Goal: Task Accomplishment & Management: Use online tool/utility

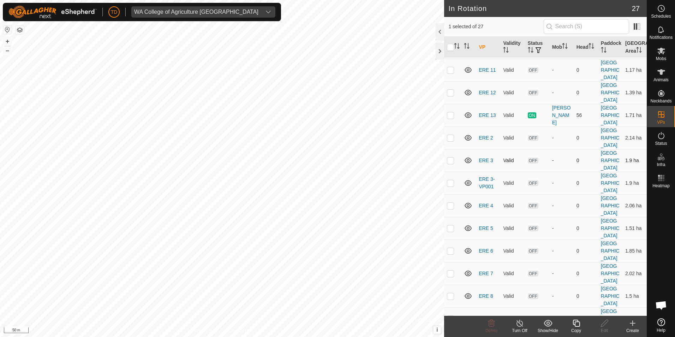
scroll to position [71, 0]
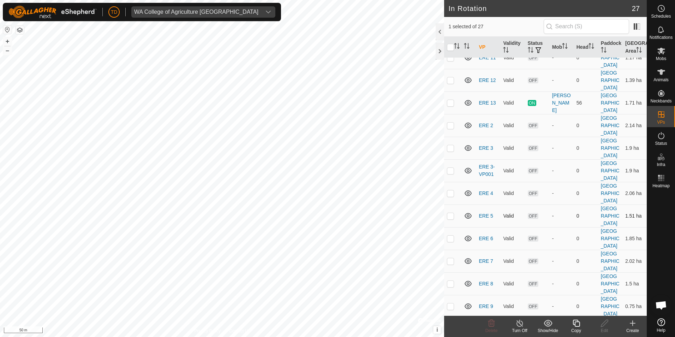
checkbox input "false"
checkbox input "true"
click at [451, 218] on p-checkbox at bounding box center [450, 216] width 7 height 6
checkbox input "false"
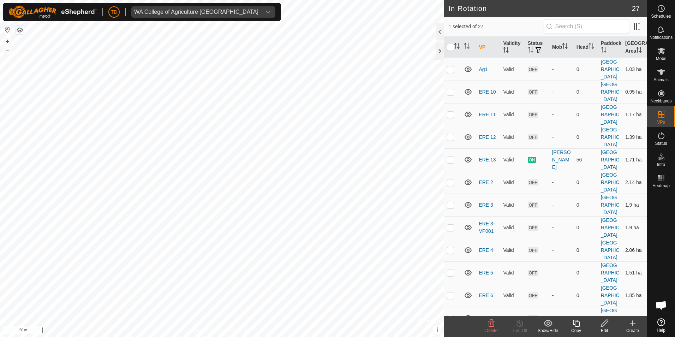
scroll to position [2, 0]
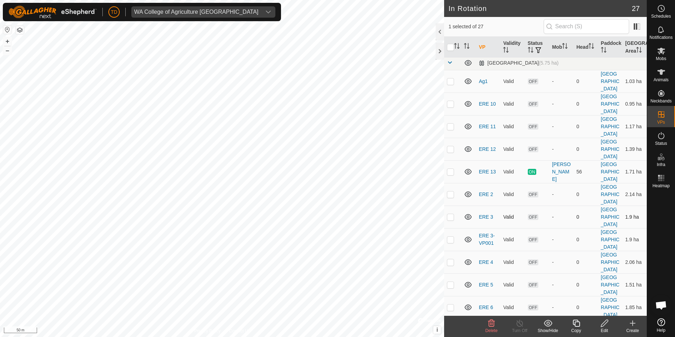
checkbox input "true"
checkbox input "false"
click at [451, 65] on span at bounding box center [450, 64] width 6 height 6
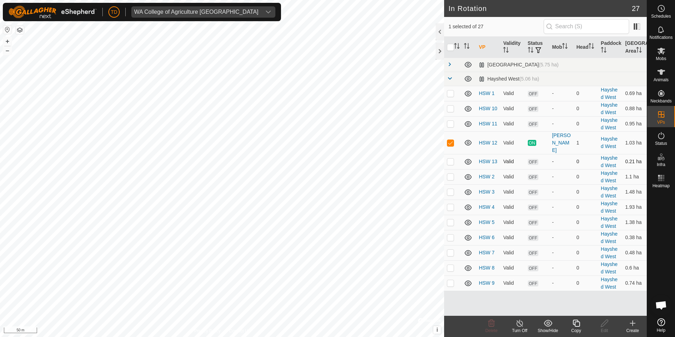
click at [452, 159] on p-checkbox at bounding box center [450, 162] width 7 height 6
checkbox input "true"
click at [662, 52] on icon at bounding box center [662, 51] width 8 height 7
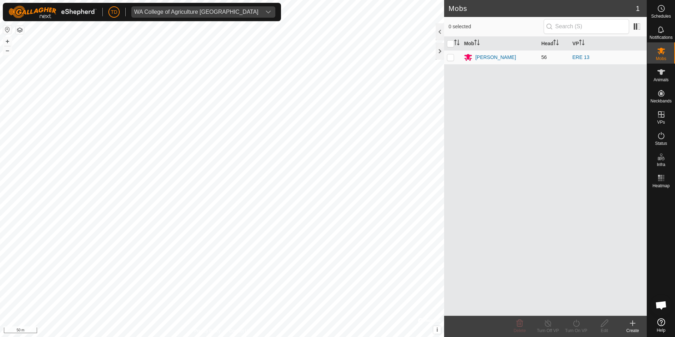
click at [451, 58] on p-checkbox at bounding box center [450, 57] width 7 height 6
checkbox input "true"
click at [578, 328] on div "Turn On VP" at bounding box center [576, 330] width 28 height 6
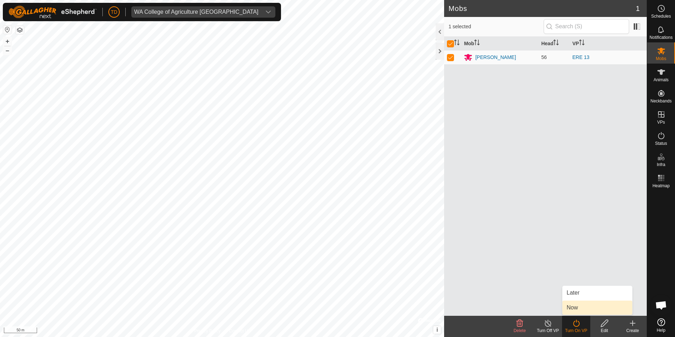
click at [574, 308] on link "Now" at bounding box center [598, 308] width 70 height 14
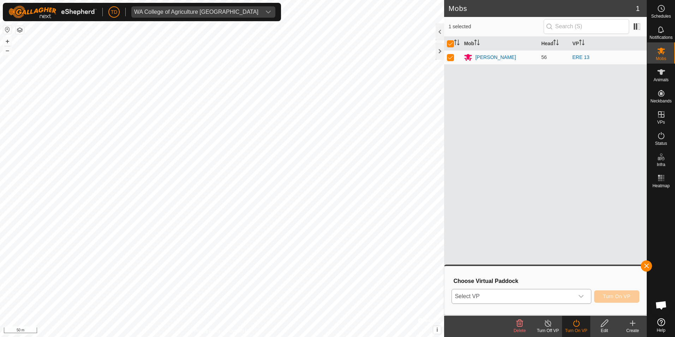
click at [582, 294] on icon "dropdown trigger" at bounding box center [582, 297] width 6 height 6
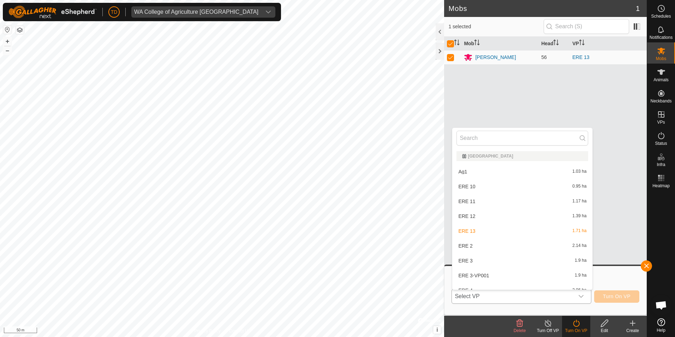
scroll to position [8, 0]
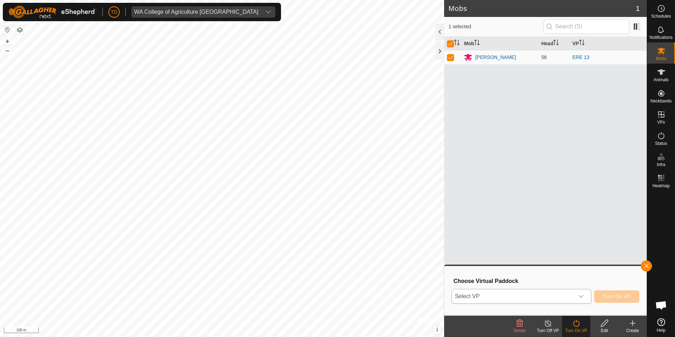
click at [494, 297] on span "Select VP" at bounding box center [513, 296] width 122 height 14
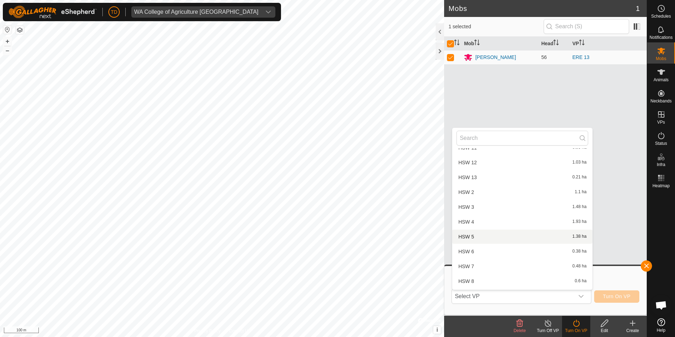
scroll to position [290, 0]
click at [478, 208] on li "HSW 4 1.93 ha" at bounding box center [522, 209] width 140 height 14
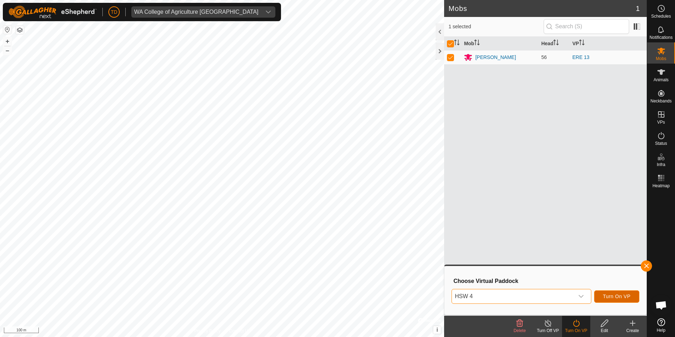
click at [616, 294] on span "Turn On VP" at bounding box center [617, 297] width 28 height 6
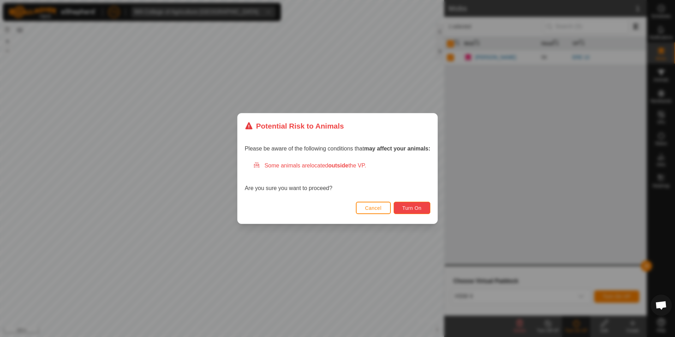
click at [415, 205] on button "Turn On" at bounding box center [412, 208] width 37 height 12
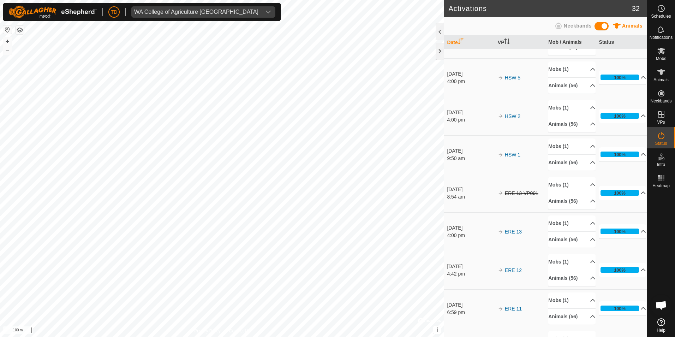
scroll to position [318, 0]
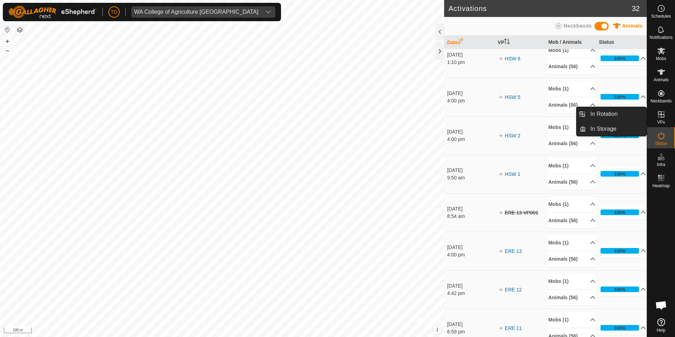
click at [662, 115] on icon at bounding box center [661, 114] width 6 height 6
click at [618, 117] on link "In Rotation" at bounding box center [616, 114] width 60 height 14
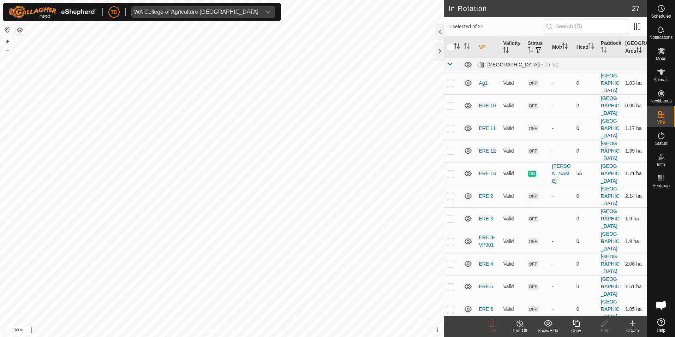
click at [531, 175] on span "ON" at bounding box center [532, 174] width 8 height 6
click at [486, 175] on link "ERE 13" at bounding box center [487, 174] width 17 height 6
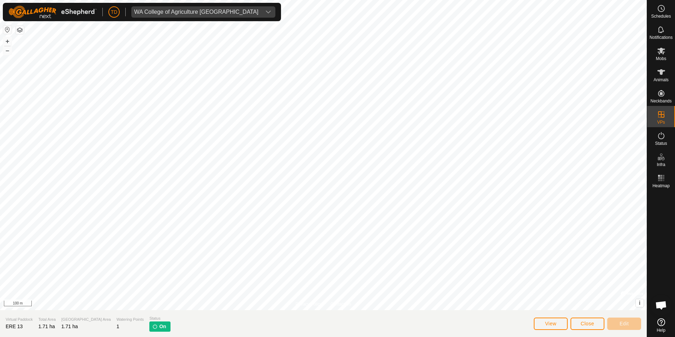
click at [149, 322] on p-tag "On" at bounding box center [159, 326] width 21 height 10
click at [159, 326] on span "On" at bounding box center [162, 326] width 7 height 7
click at [149, 327] on p-tag "On" at bounding box center [159, 326] width 21 height 10
click at [659, 54] on icon at bounding box center [661, 51] width 8 height 8
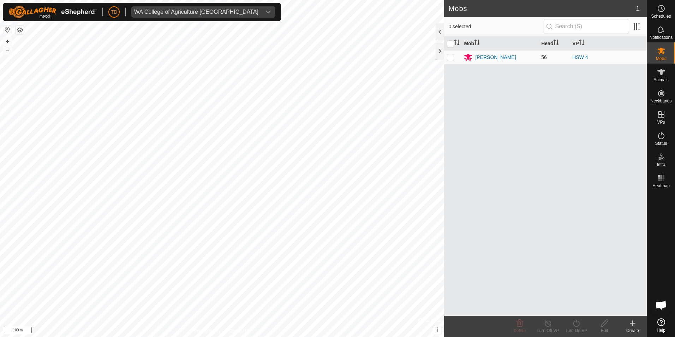
click at [452, 59] on p-checkbox at bounding box center [450, 57] width 7 height 6
checkbox input "true"
click at [550, 326] on icon at bounding box center [548, 323] width 9 height 8
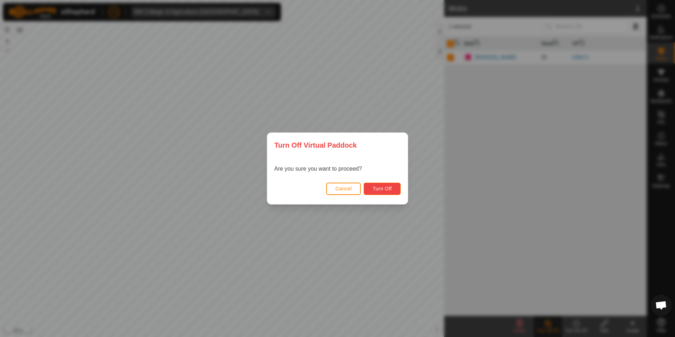
click at [387, 188] on span "Turn Off" at bounding box center [382, 189] width 19 height 6
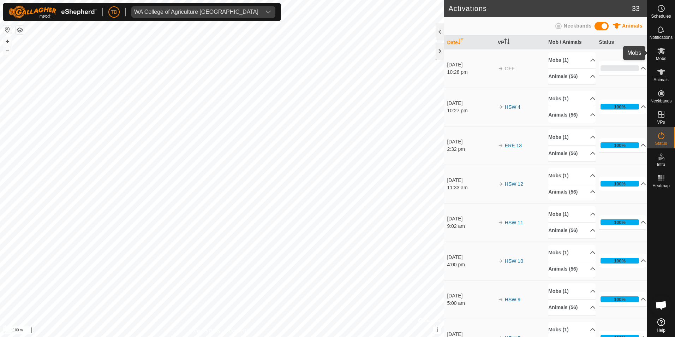
click at [663, 50] on icon at bounding box center [662, 51] width 8 height 7
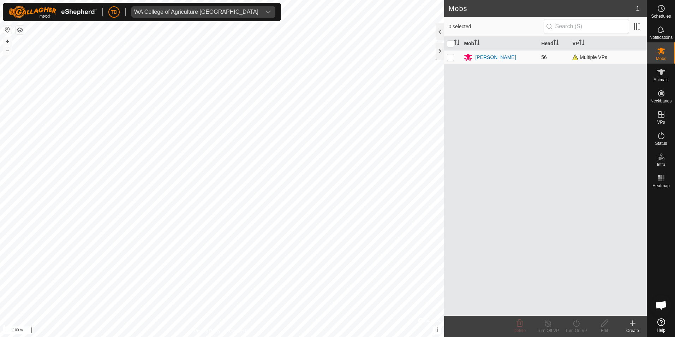
click at [452, 56] on p-checkbox at bounding box center [450, 57] width 7 height 6
checkbox input "true"
click at [549, 323] on icon at bounding box center [548, 323] width 9 height 8
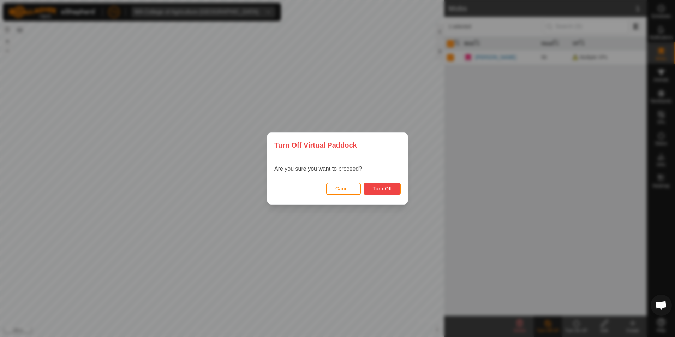
click at [392, 187] on button "Turn Off" at bounding box center [382, 189] width 37 height 12
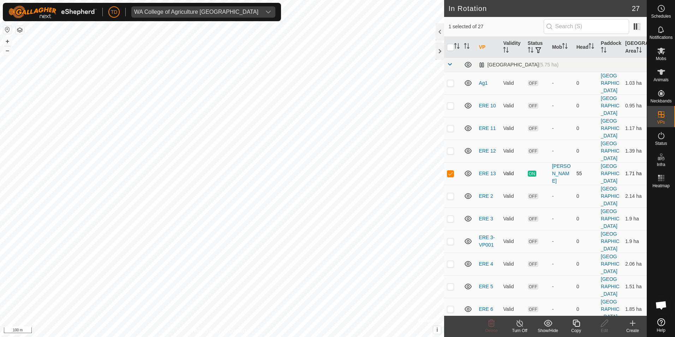
click at [532, 173] on span "ON" at bounding box center [532, 174] width 8 height 6
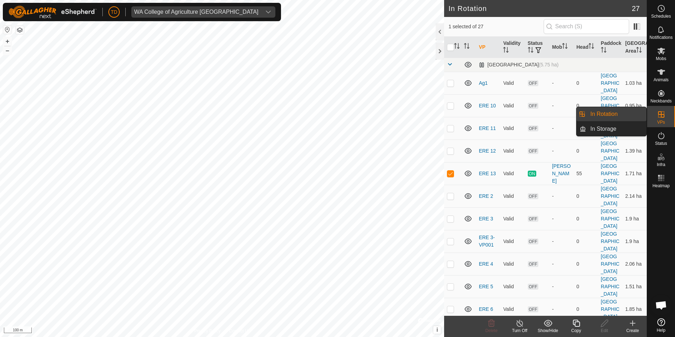
click at [617, 115] on link "In Rotation" at bounding box center [616, 114] width 60 height 14
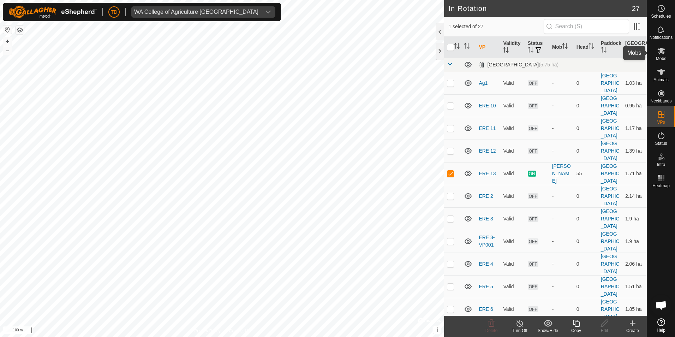
click at [657, 55] on es-mob-svg-icon at bounding box center [661, 50] width 13 height 11
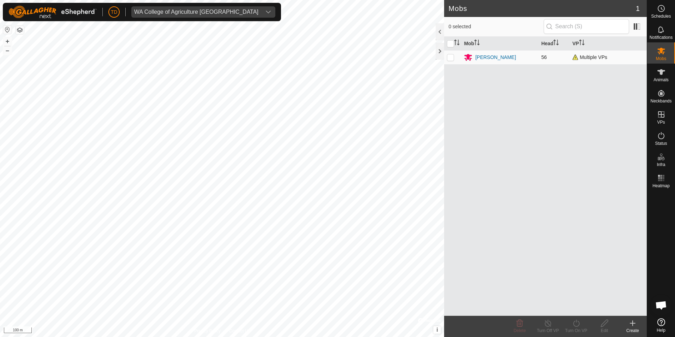
click at [452, 58] on p-checkbox at bounding box center [450, 57] width 7 height 6
checkbox input "true"
click at [548, 320] on icon at bounding box center [548, 323] width 6 height 7
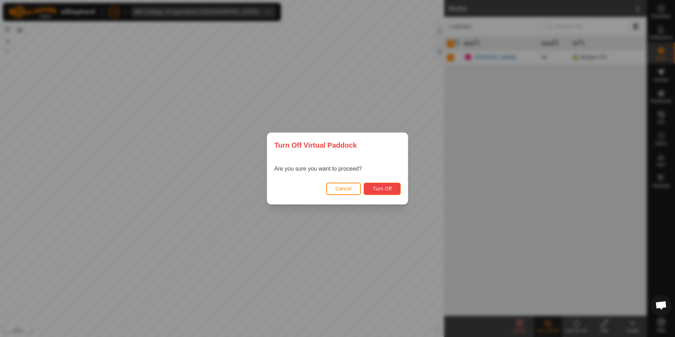
click at [387, 184] on button "Turn Off" at bounding box center [382, 189] width 37 height 12
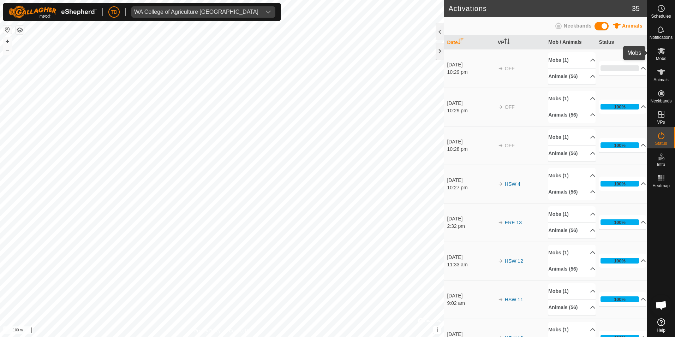
click at [660, 51] on icon at bounding box center [662, 51] width 8 height 7
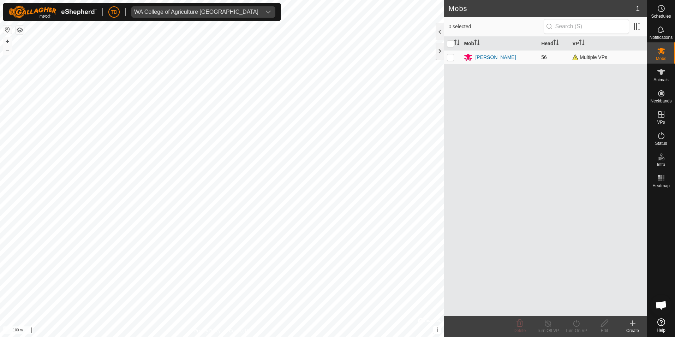
click at [452, 58] on p-checkbox at bounding box center [450, 57] width 7 height 6
checkbox input "true"
click at [576, 326] on icon at bounding box center [576, 323] width 9 height 8
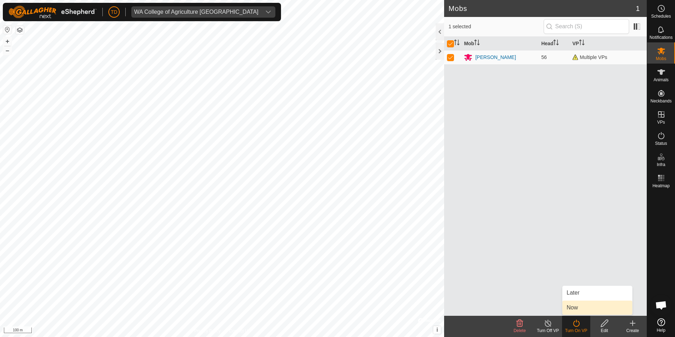
click at [574, 307] on link "Now" at bounding box center [598, 308] width 70 height 14
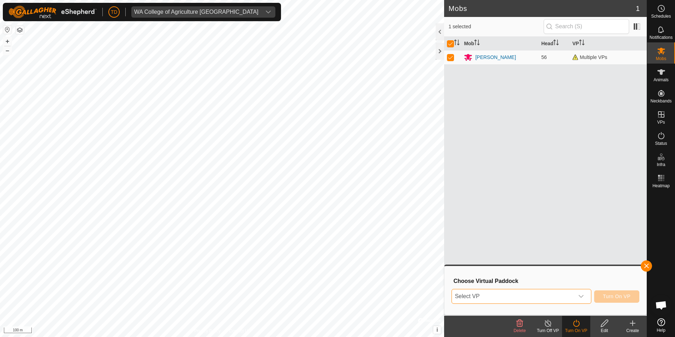
click at [496, 294] on span "Select VP" at bounding box center [513, 296] width 122 height 14
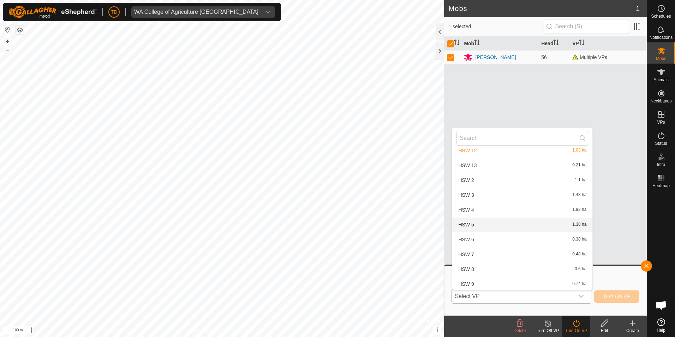
scroll to position [291, 0]
click at [471, 204] on li "HSW 4 1.93 ha" at bounding box center [522, 208] width 140 height 14
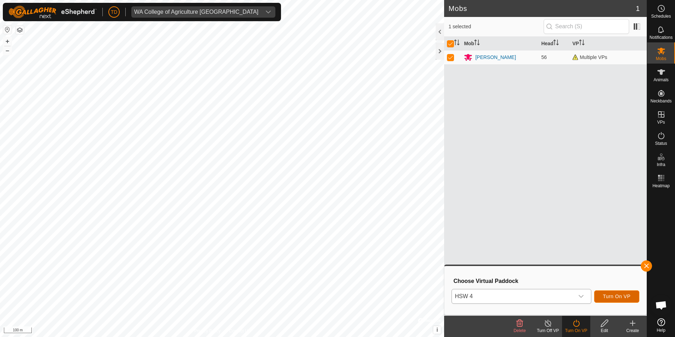
click at [611, 296] on span "Turn On VP" at bounding box center [617, 297] width 28 height 6
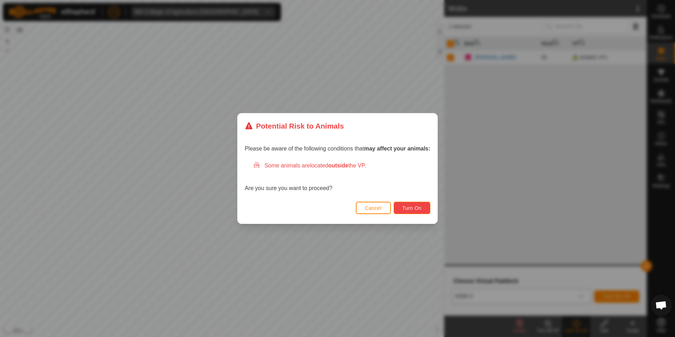
click at [425, 208] on button "Turn On" at bounding box center [412, 208] width 37 height 12
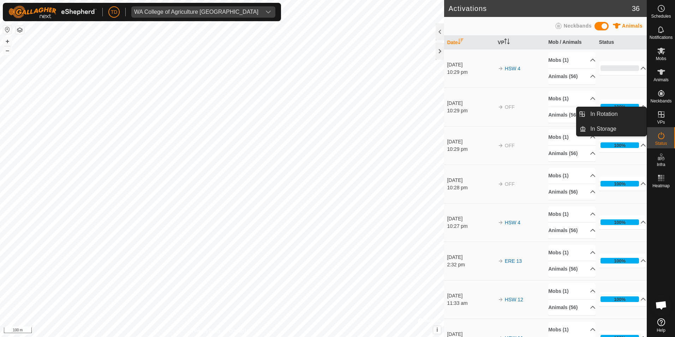
drag, startPoint x: 663, startPoint y: 126, endPoint x: 662, endPoint y: 120, distance: 6.2
click at [662, 120] on span "VPs" at bounding box center [661, 122] width 8 height 4
click at [616, 111] on link "In Rotation" at bounding box center [616, 114] width 60 height 14
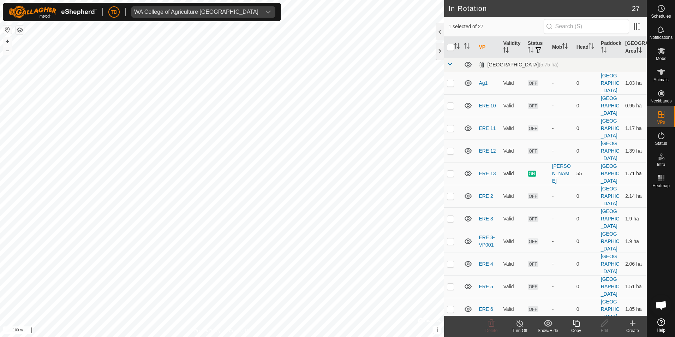
click at [450, 174] on p-checkbox at bounding box center [450, 174] width 7 height 6
checkbox input "true"
click at [520, 323] on icon at bounding box center [520, 323] width 9 height 8
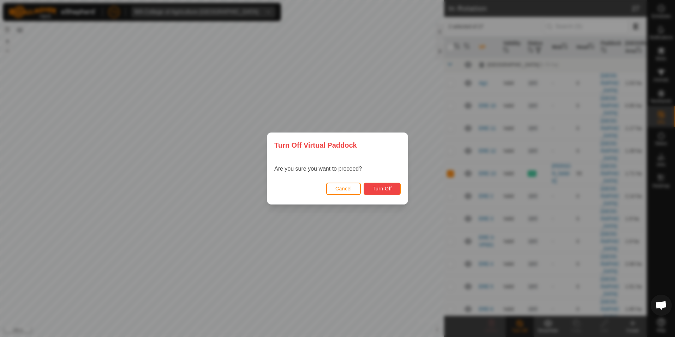
click at [395, 190] on button "Turn Off" at bounding box center [382, 189] width 37 height 12
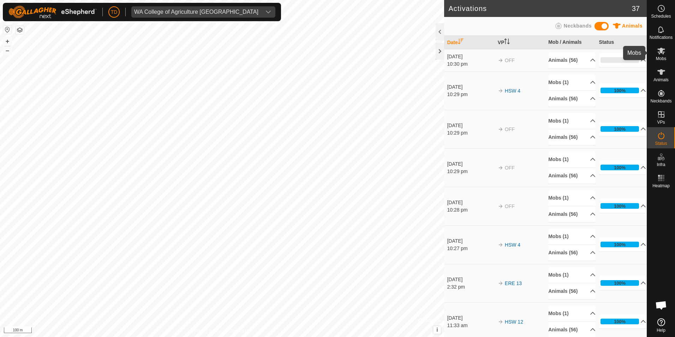
click at [663, 51] on icon at bounding box center [662, 51] width 8 height 7
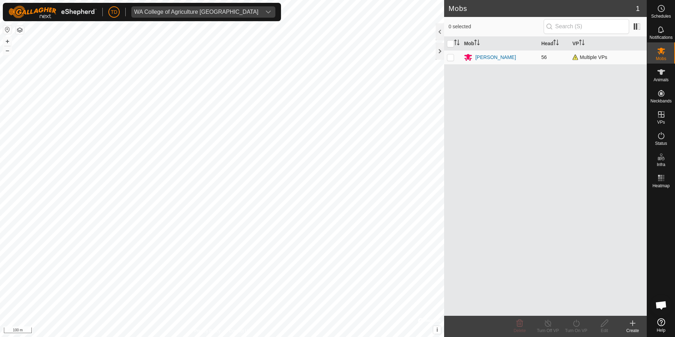
click at [451, 58] on p-checkbox at bounding box center [450, 57] width 7 height 6
checkbox input "true"
click at [575, 327] on icon at bounding box center [576, 323] width 9 height 8
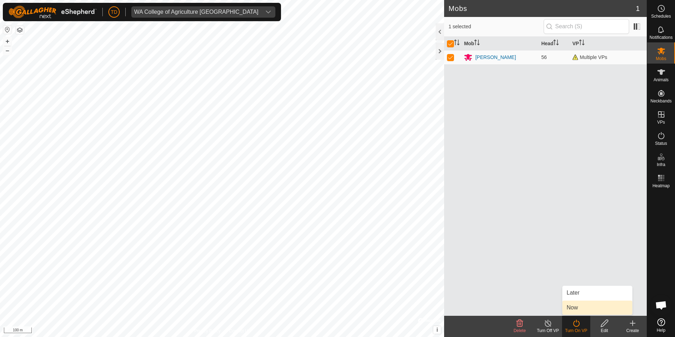
click at [578, 309] on link "Now" at bounding box center [598, 308] width 70 height 14
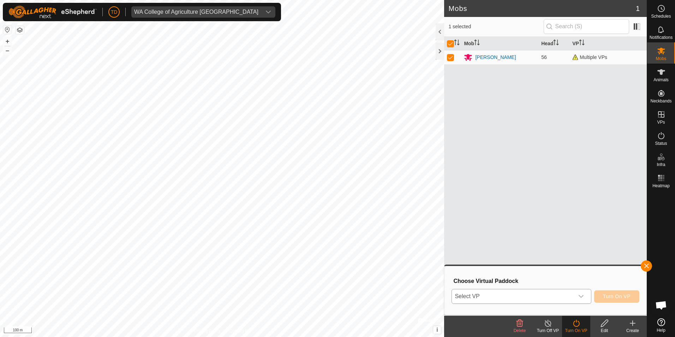
click at [518, 300] on span "Select VP" at bounding box center [513, 296] width 122 height 14
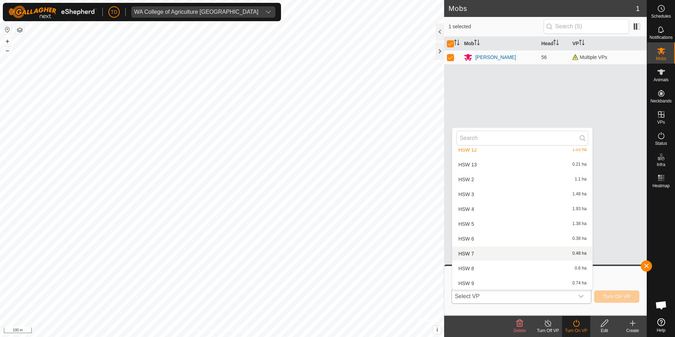
scroll to position [291, 0]
click at [485, 209] on li "HSW 4 1.93 ha" at bounding box center [522, 208] width 140 height 14
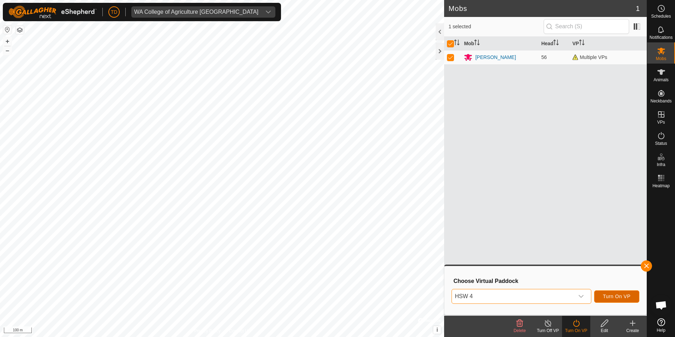
click at [610, 295] on span "Turn On VP" at bounding box center [617, 297] width 28 height 6
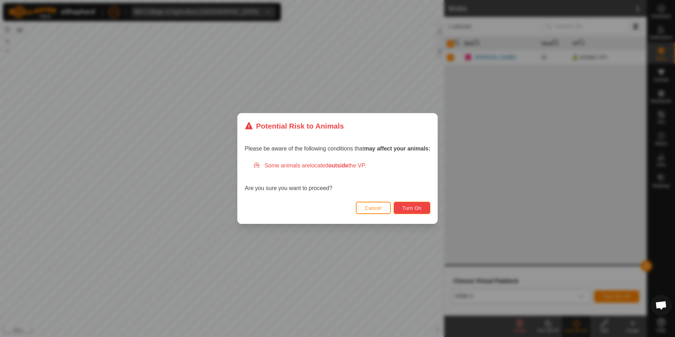
click at [410, 206] on span "Turn On" at bounding box center [412, 208] width 19 height 6
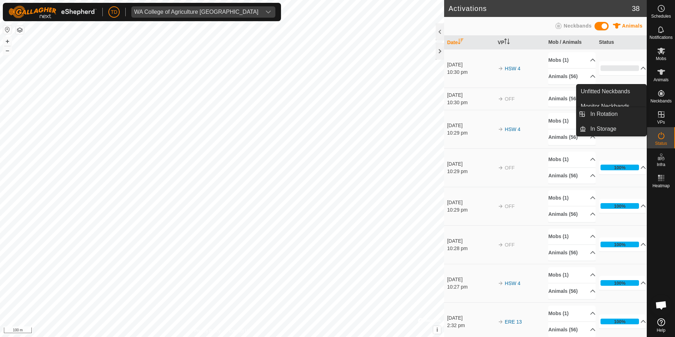
click at [663, 118] on icon at bounding box center [661, 114] width 8 height 8
click at [617, 112] on link "In Rotation" at bounding box center [616, 114] width 60 height 14
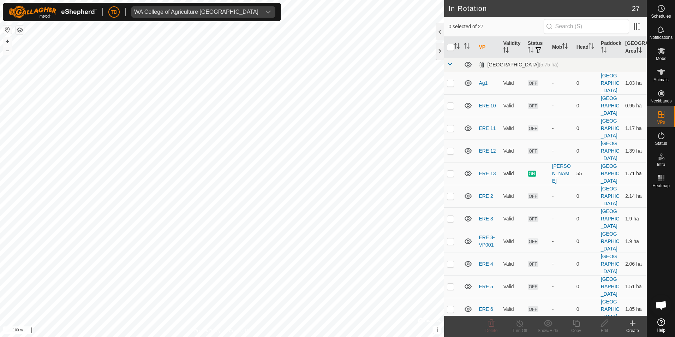
click at [450, 173] on p-checkbox at bounding box center [450, 174] width 7 height 6
checkbox input "true"
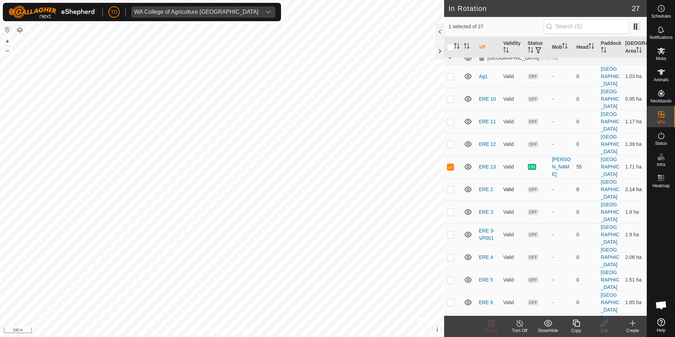
scroll to position [2, 0]
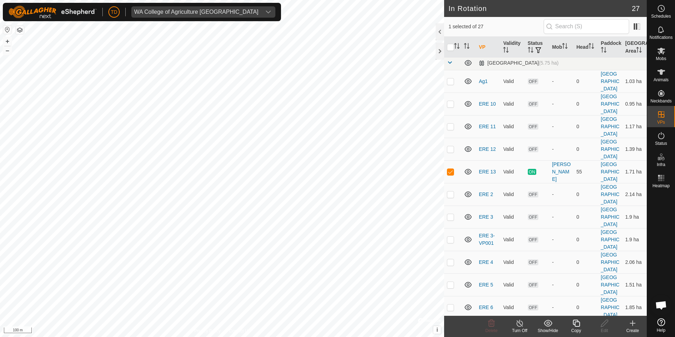
click at [521, 324] on line at bounding box center [520, 324] width 6 height 6
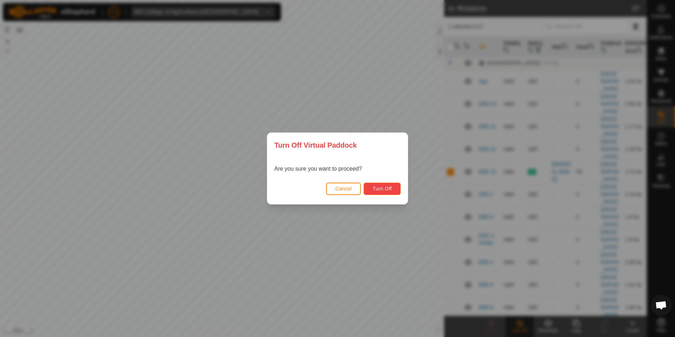
click at [384, 189] on span "Turn Off" at bounding box center [382, 189] width 19 height 6
